Goal: Check status: Check status

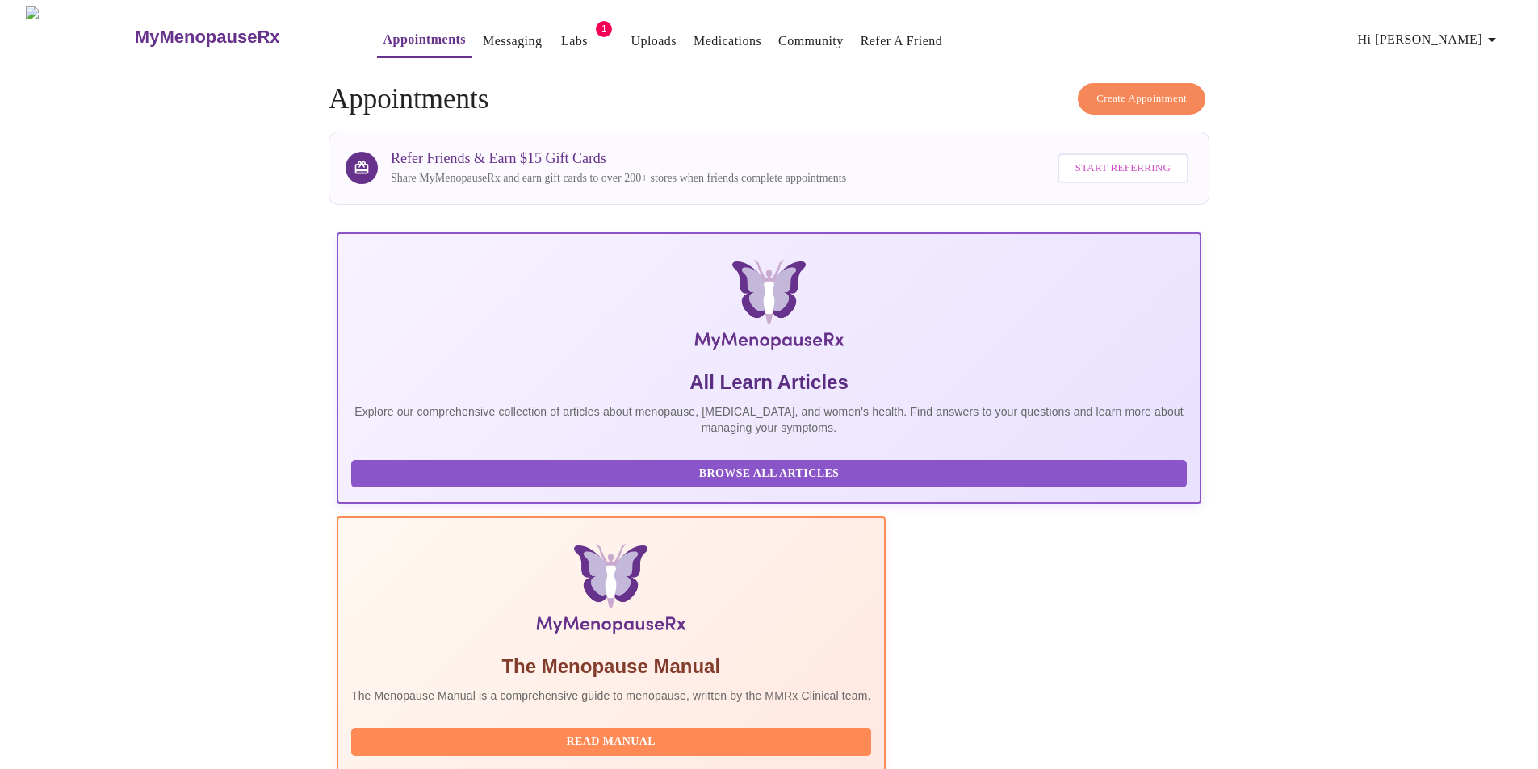
scroll to position [323, 0]
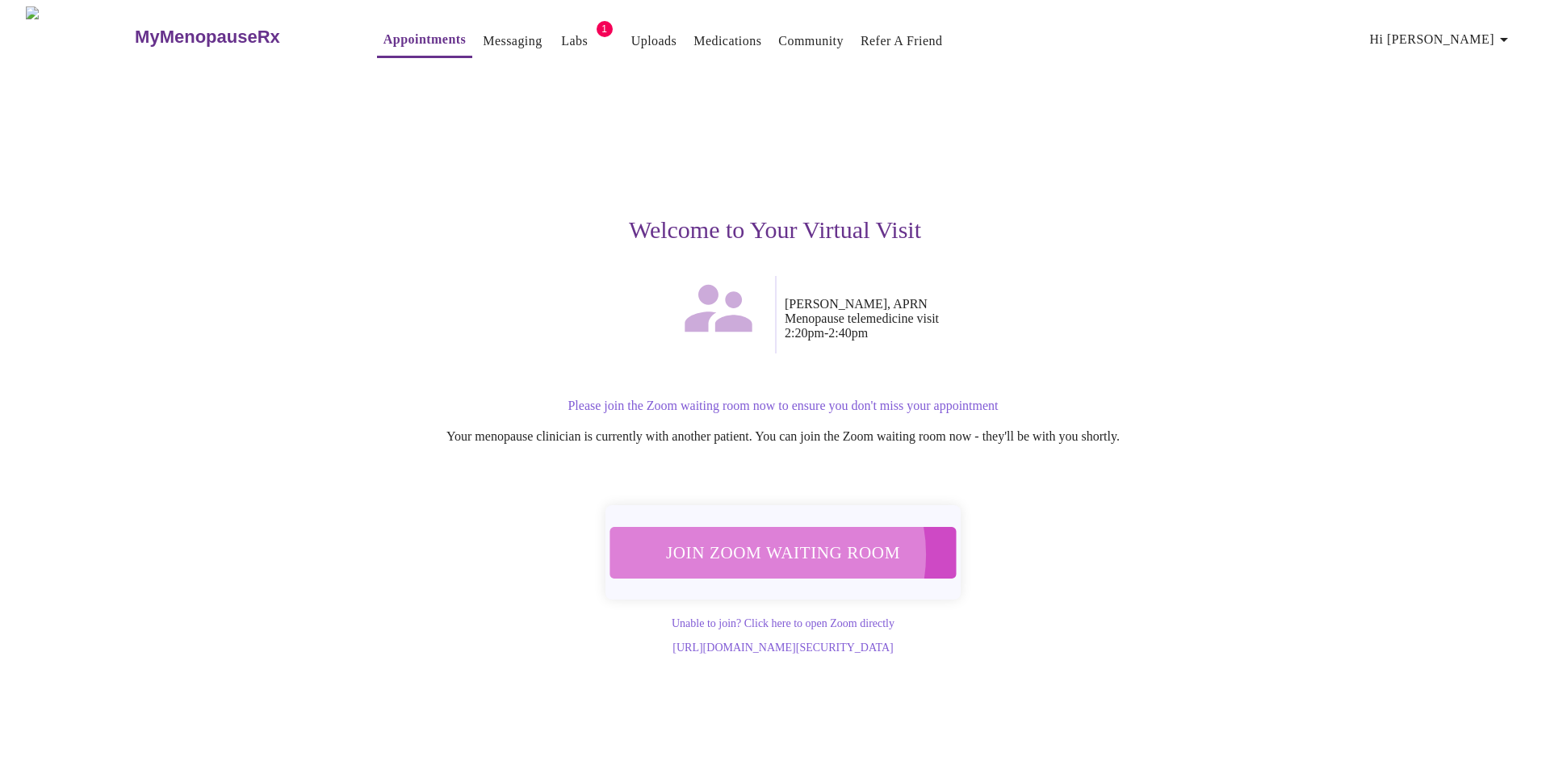
click at [768, 546] on span "Join Zoom Waiting Room" at bounding box center [782, 553] width 303 height 30
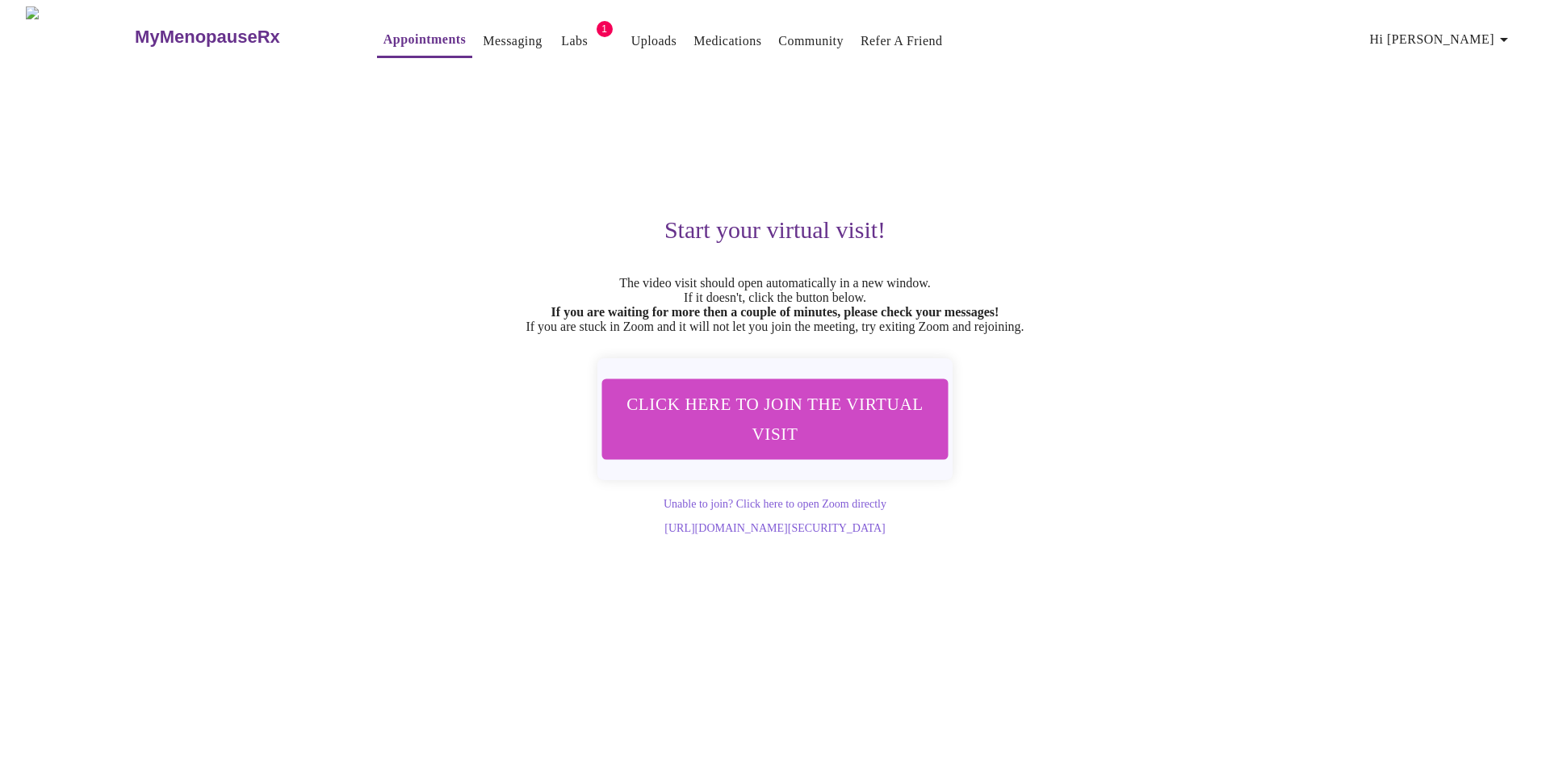
click at [596, 23] on span "1" at bounding box center [604, 29] width 16 height 16
click at [561, 37] on link "Labs" at bounding box center [574, 41] width 27 height 23
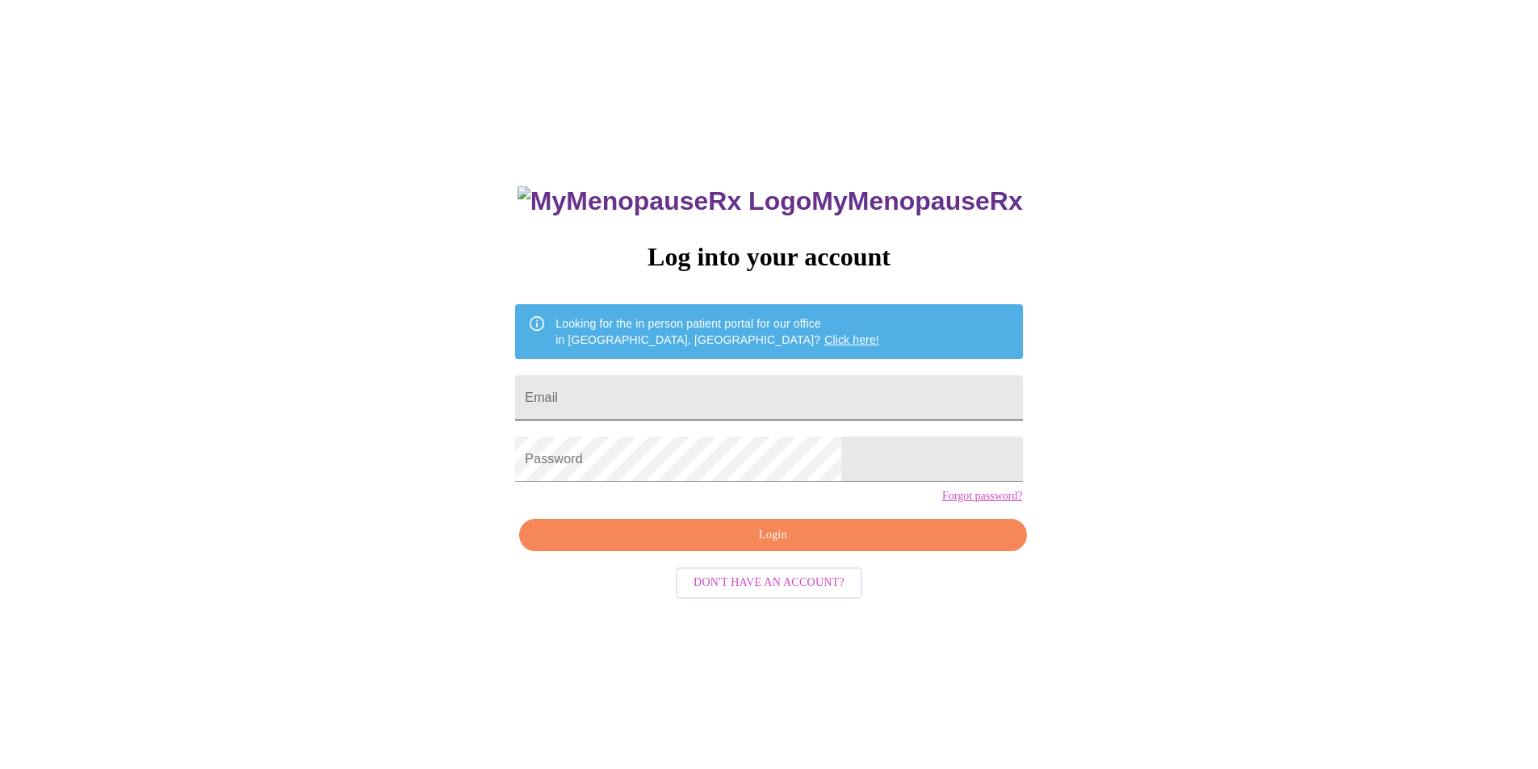
click at [718, 396] on input "Email" at bounding box center [768, 397] width 507 height 45
type input "evbdelgado@gmail.com"
click at [705, 546] on span "Login" at bounding box center [773, 535] width 470 height 20
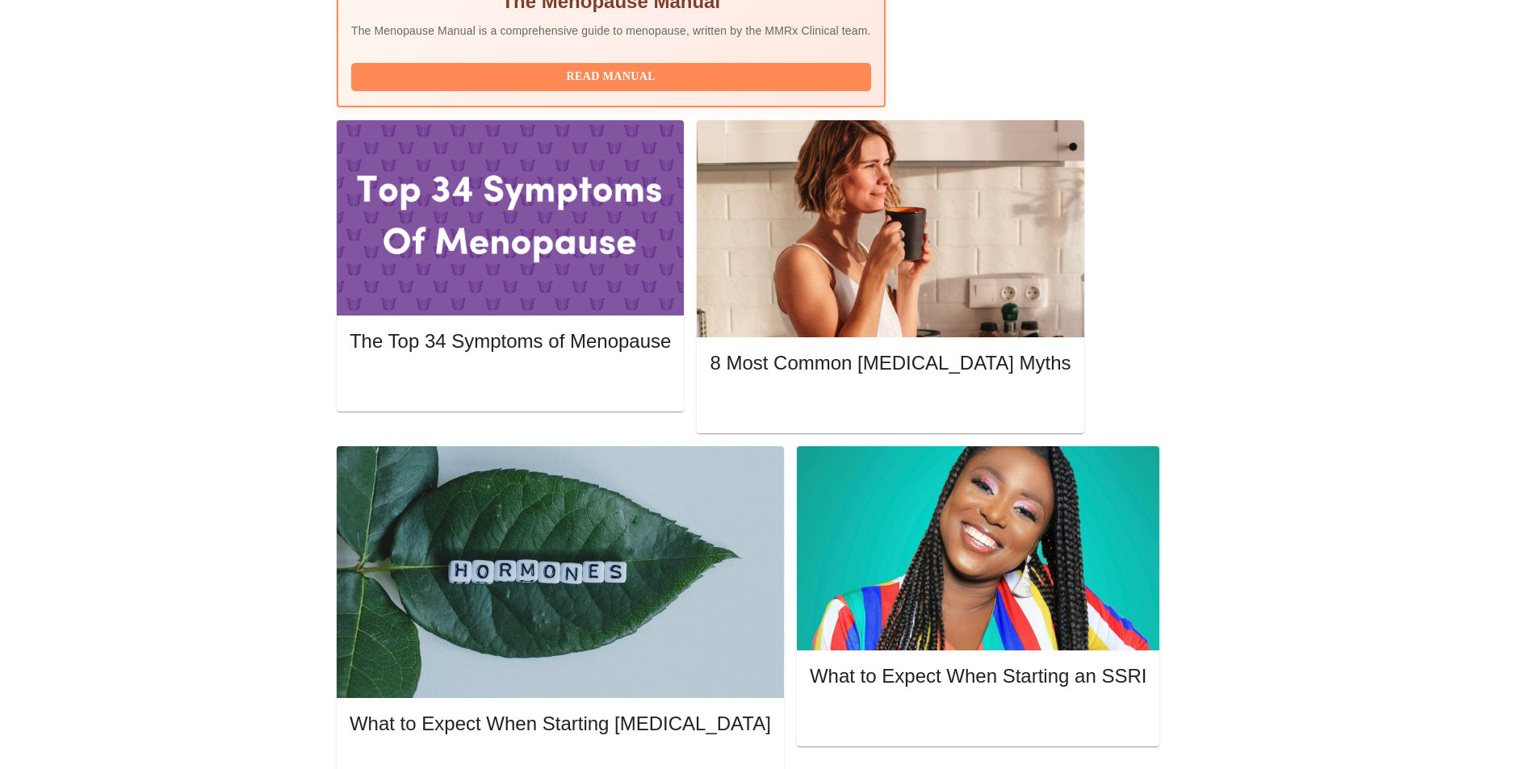
scroll to position [726, 0]
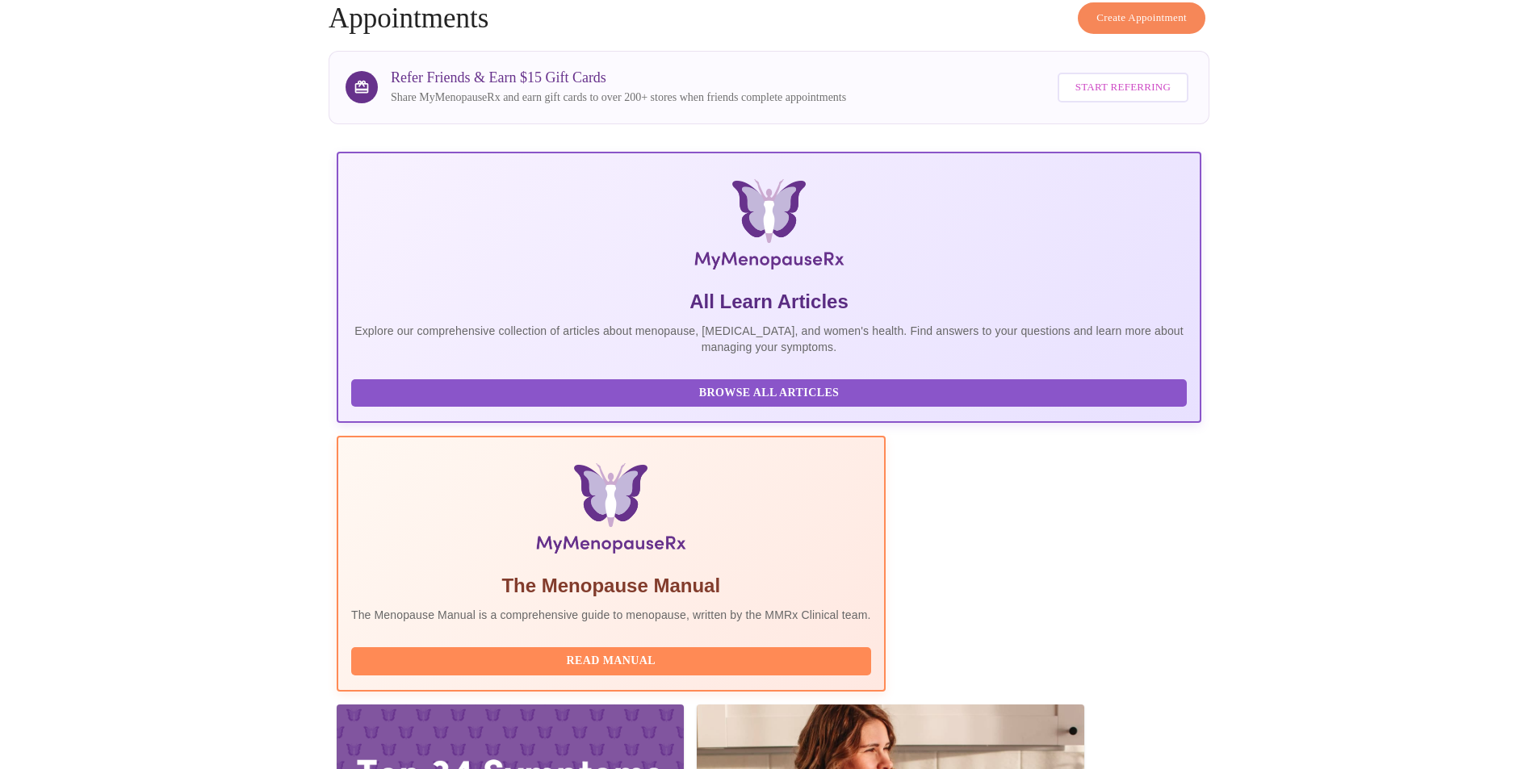
click at [641, 651] on span "Read Manual" at bounding box center [611, 661] width 488 height 20
